Goal: Information Seeking & Learning: Find specific fact

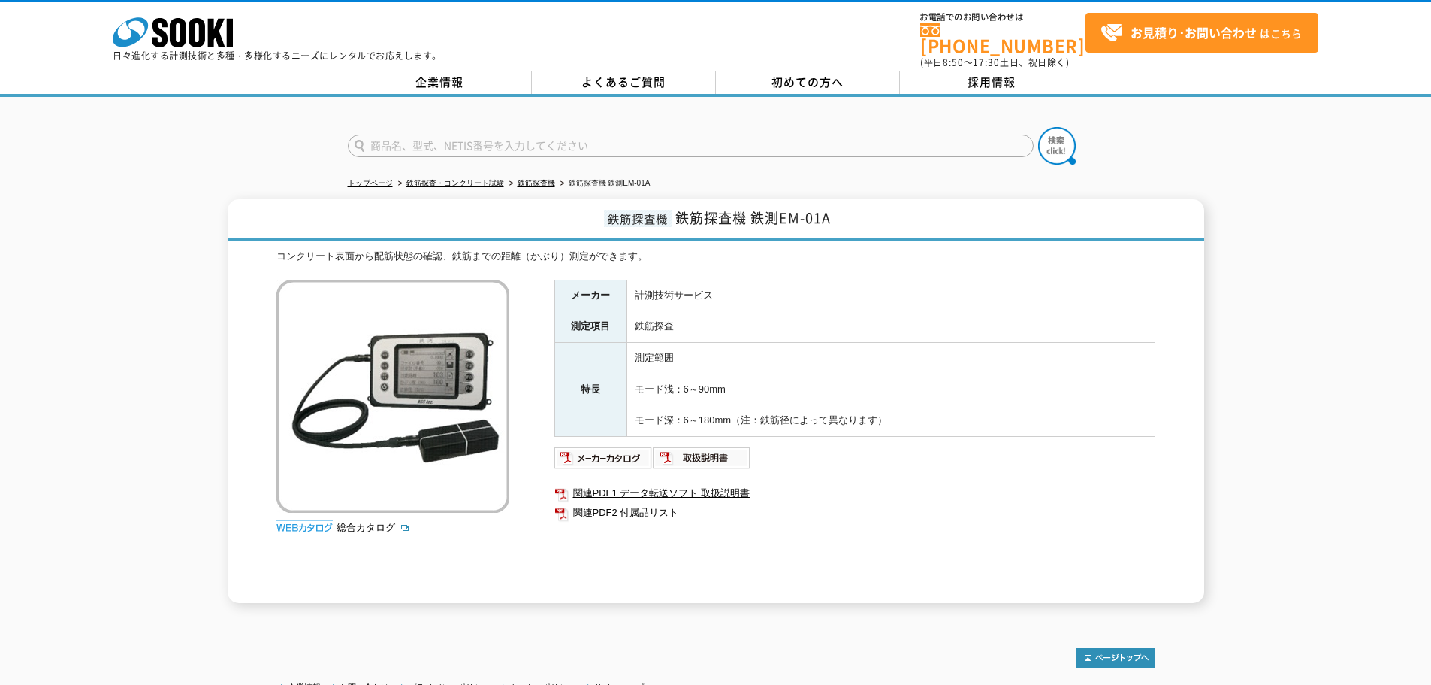
click at [501, 138] on input "text" at bounding box center [691, 146] width 686 height 23
type input "CENTER521"
click at [1038, 127] on button at bounding box center [1057, 146] width 38 height 38
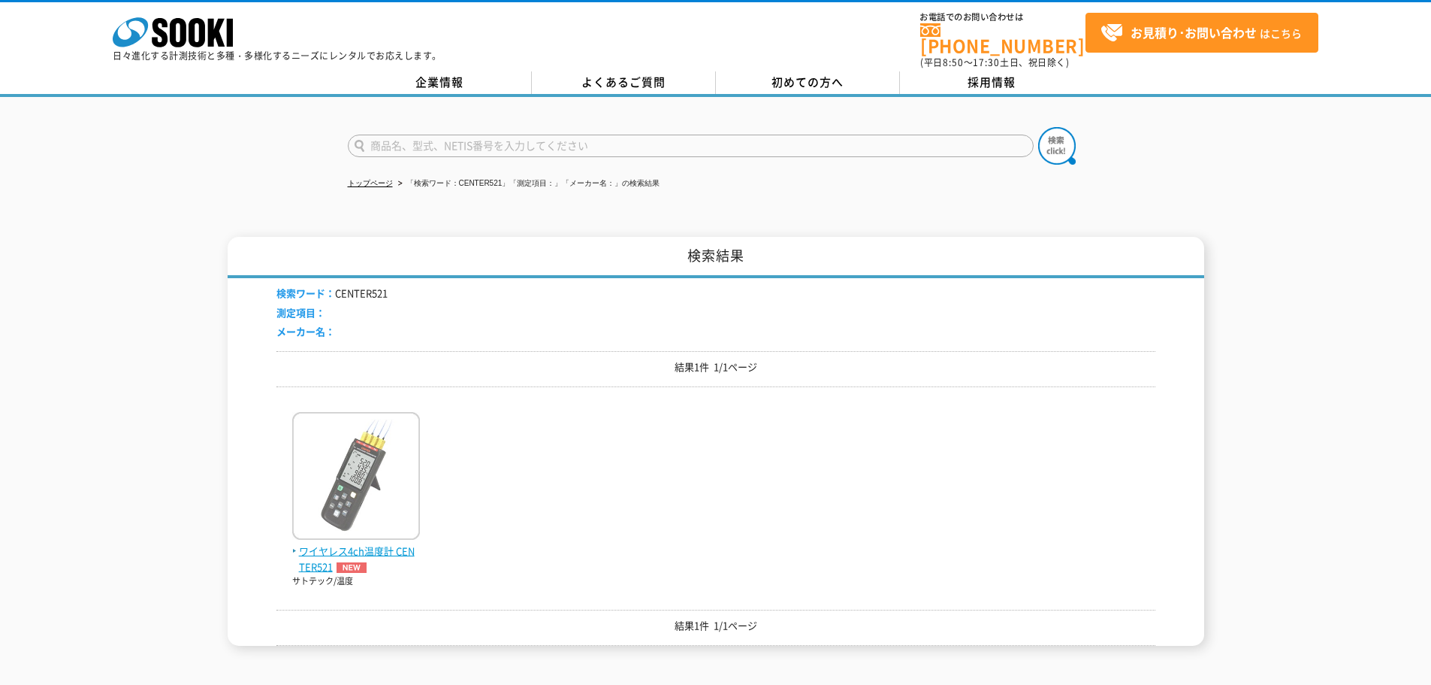
click at [386, 512] on img at bounding box center [356, 477] width 128 height 131
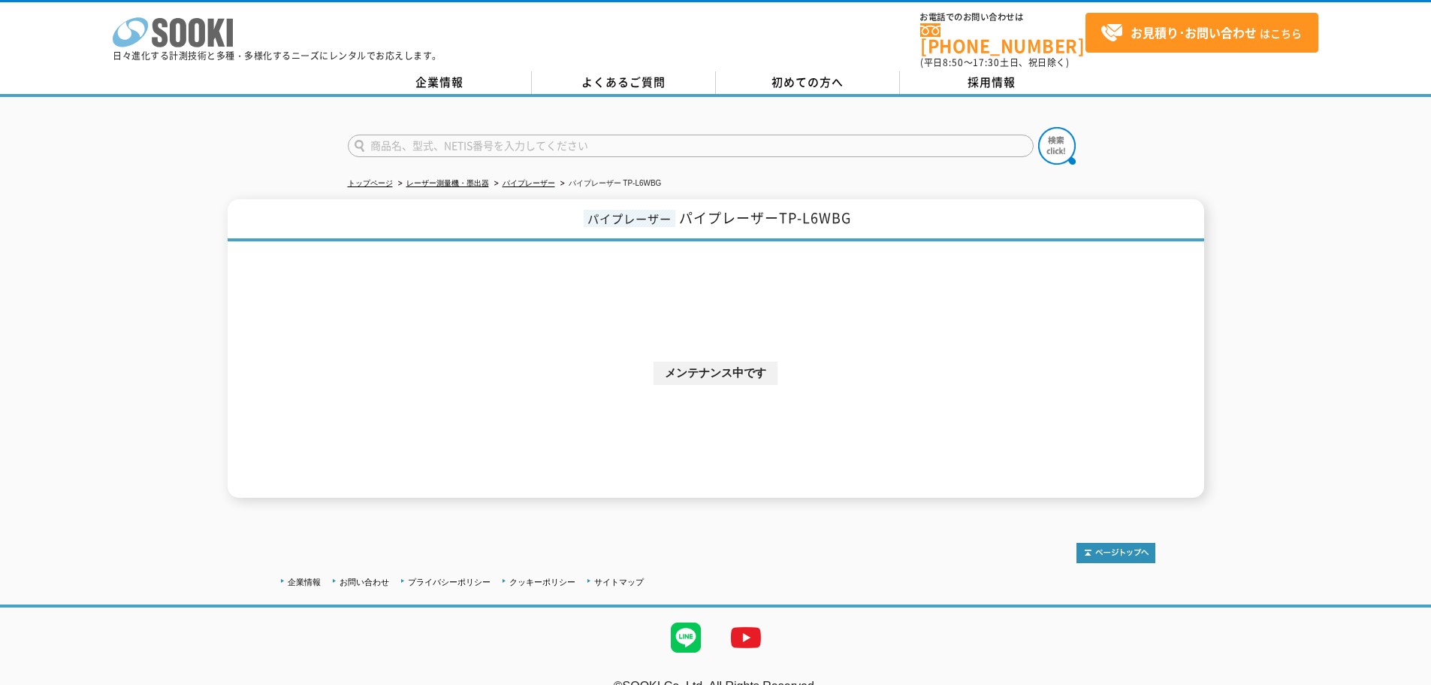
click at [206, 41] on icon "株式会社 ソーキ" at bounding box center [173, 32] width 120 height 30
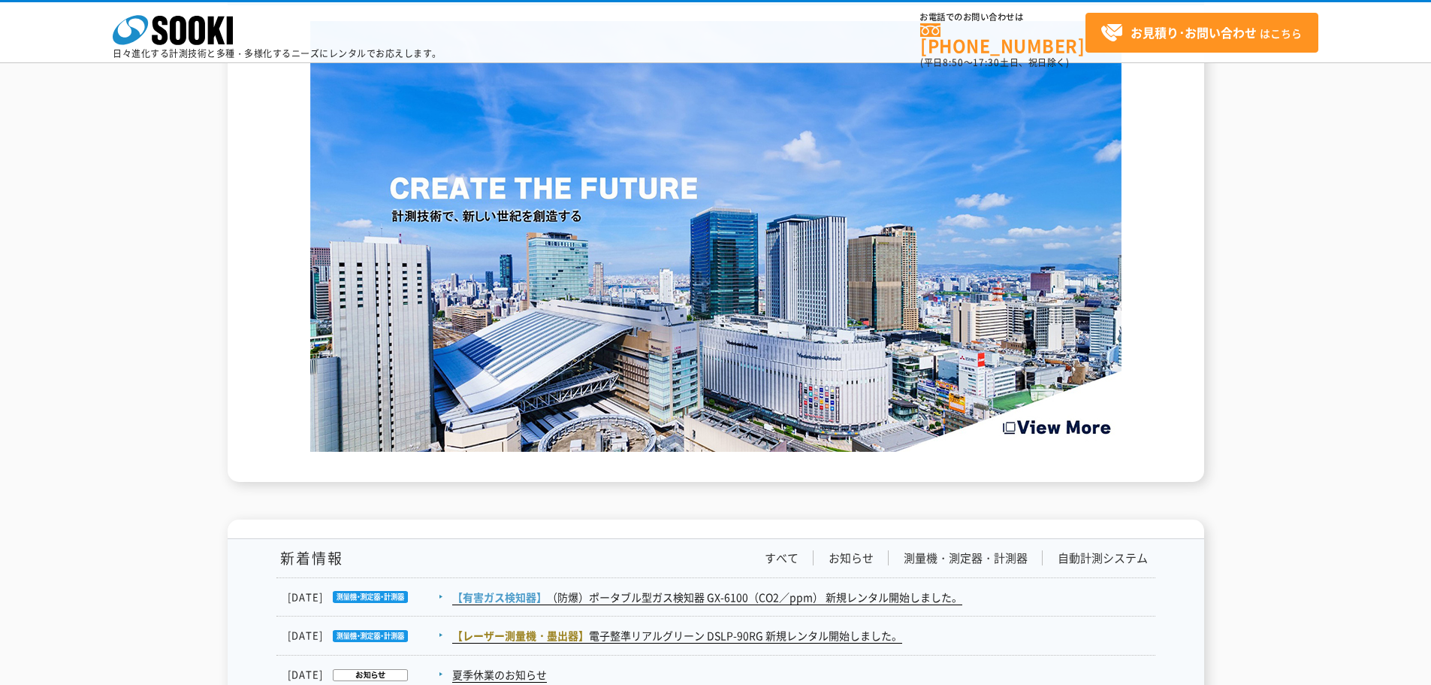
scroll to position [1941, 0]
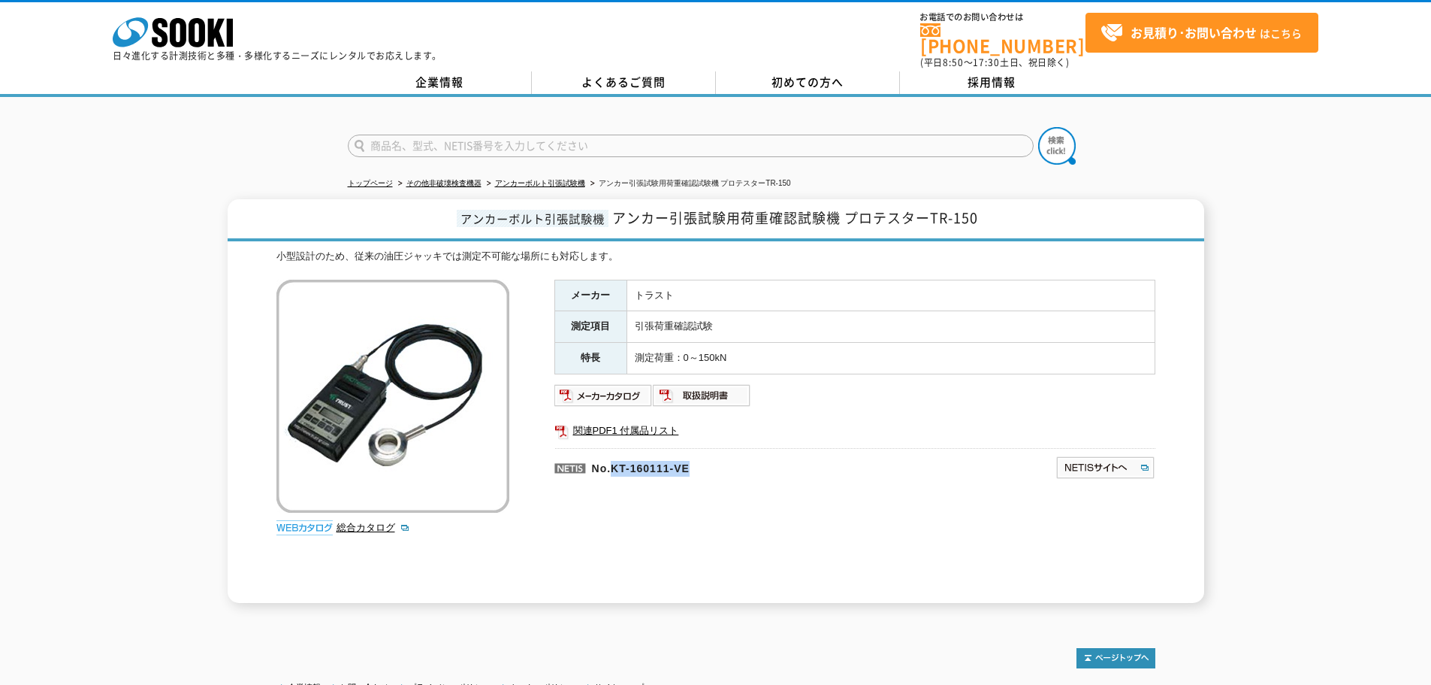
drag, startPoint x: 717, startPoint y: 458, endPoint x: 615, endPoint y: 462, distance: 102.3
click at [615, 462] on p "No.KT-160111-VE" at bounding box center [733, 466] width 356 height 36
copy p "KT-160111-VE"
